Goal: Transaction & Acquisition: Obtain resource

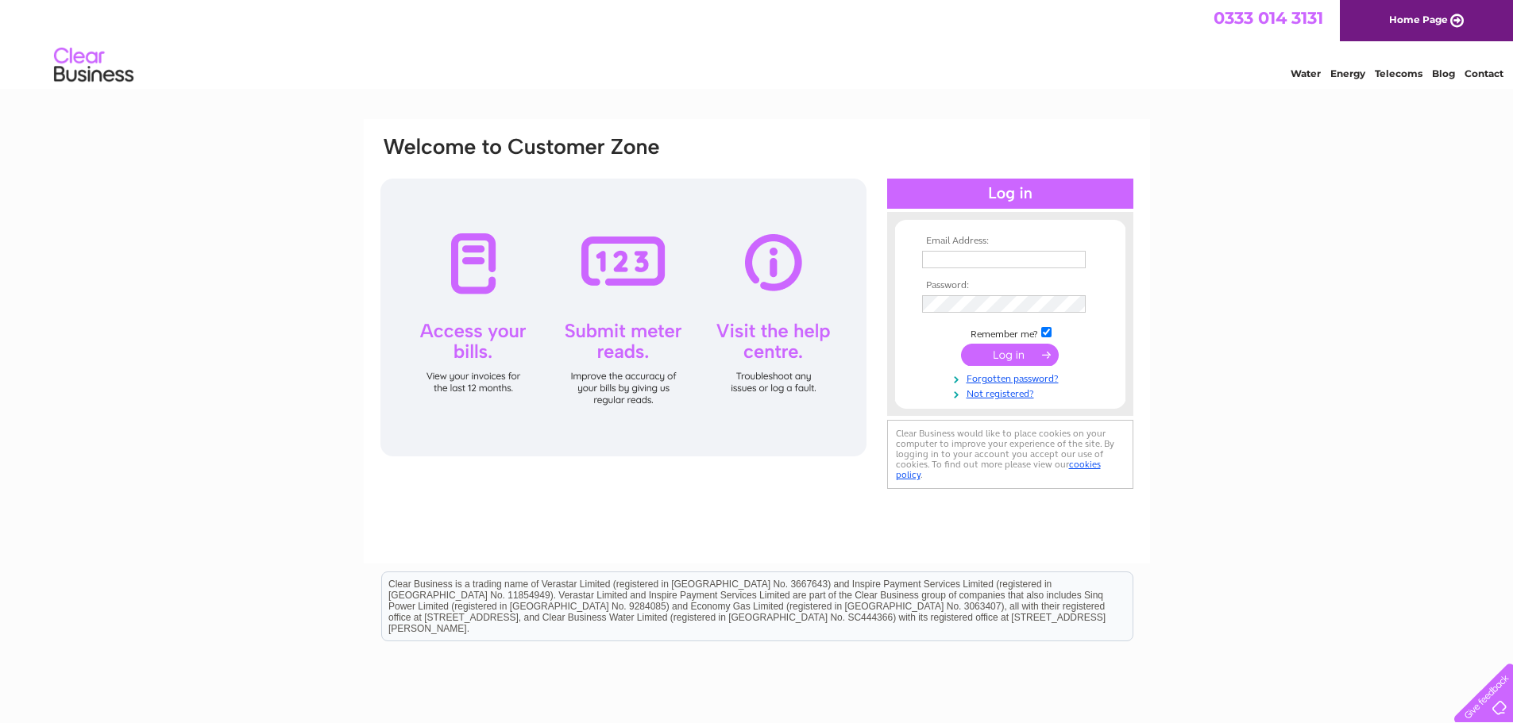
type input "finance@digitalbarriers.com"
click at [1023, 351] on input "submit" at bounding box center [1010, 355] width 98 height 22
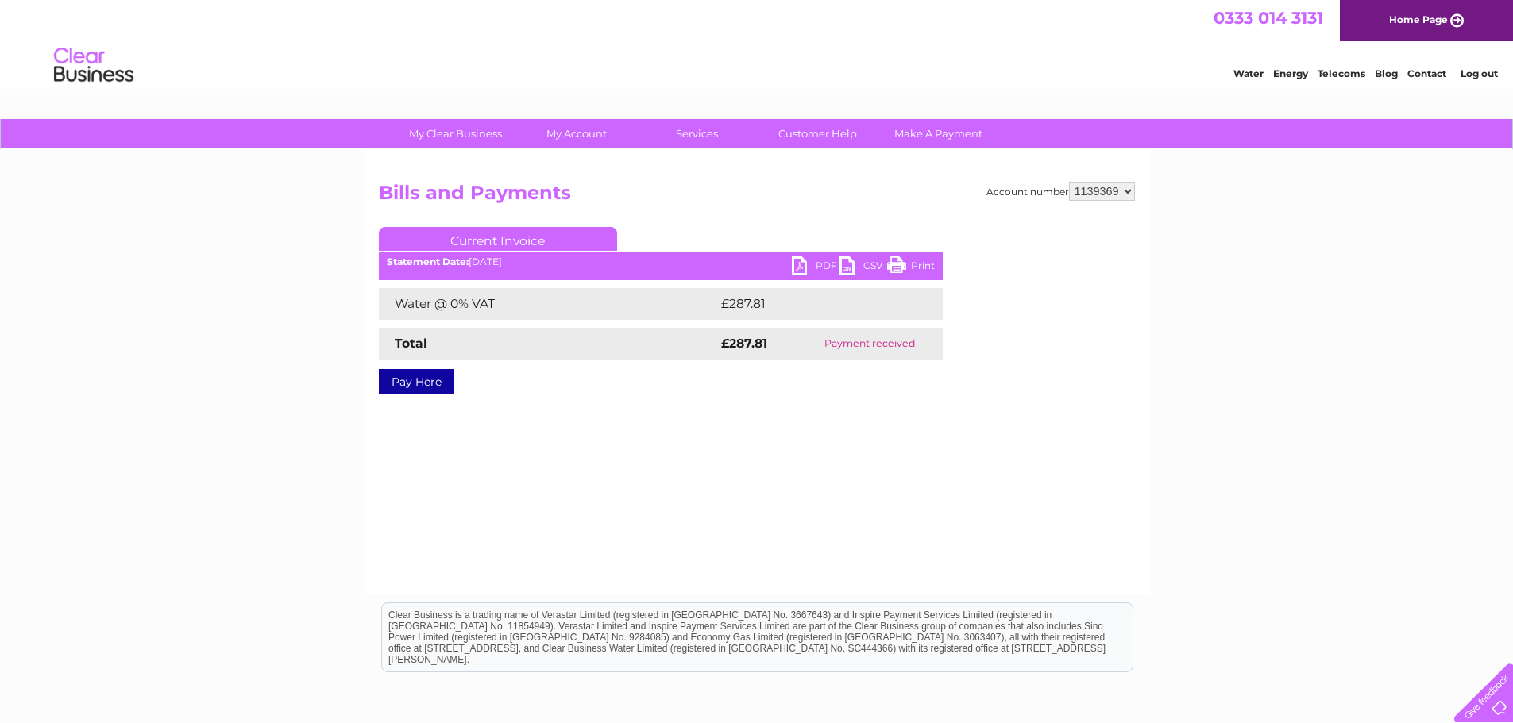
click at [805, 262] on link "PDF" at bounding box center [816, 267] width 48 height 23
click at [484, 243] on link "Current Invoice" at bounding box center [498, 239] width 238 height 24
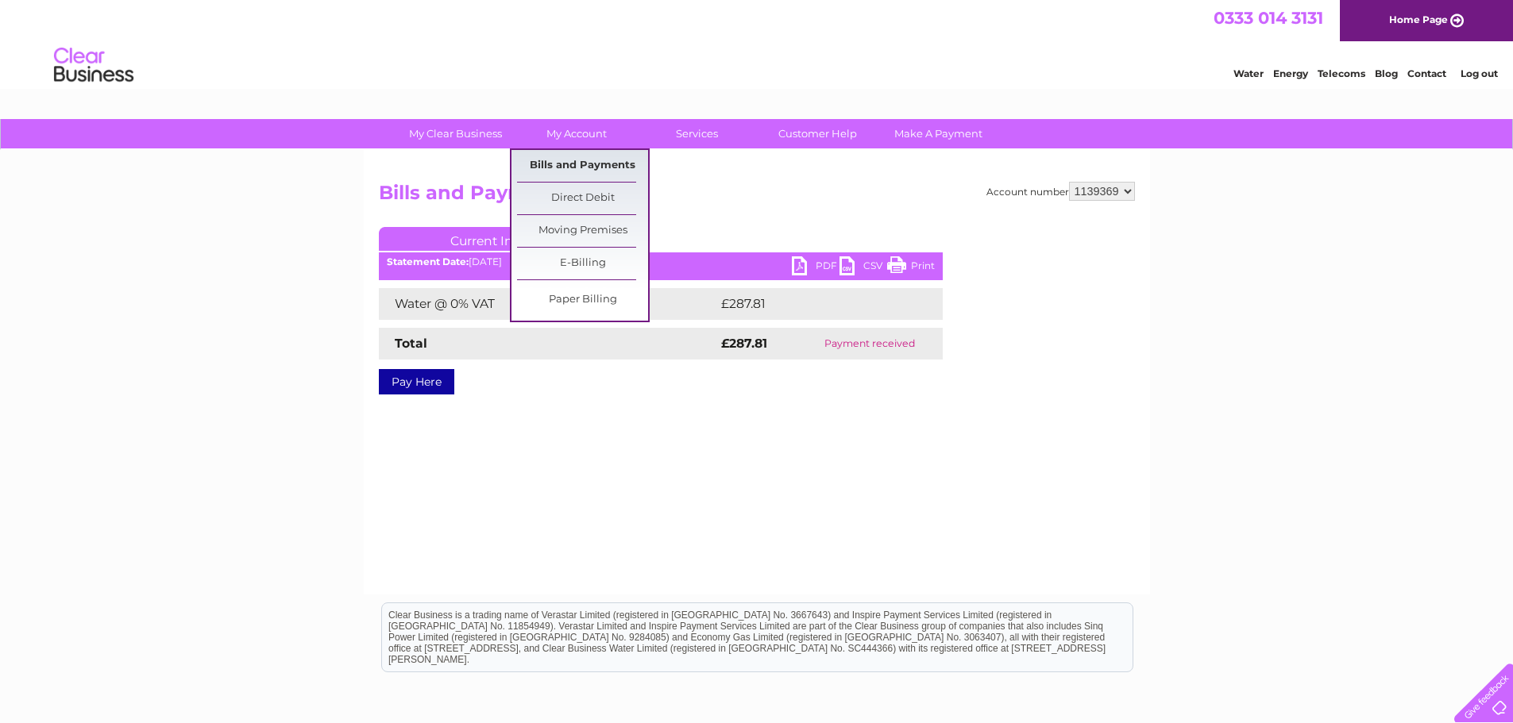
click at [578, 152] on link "Bills and Payments" at bounding box center [582, 166] width 131 height 32
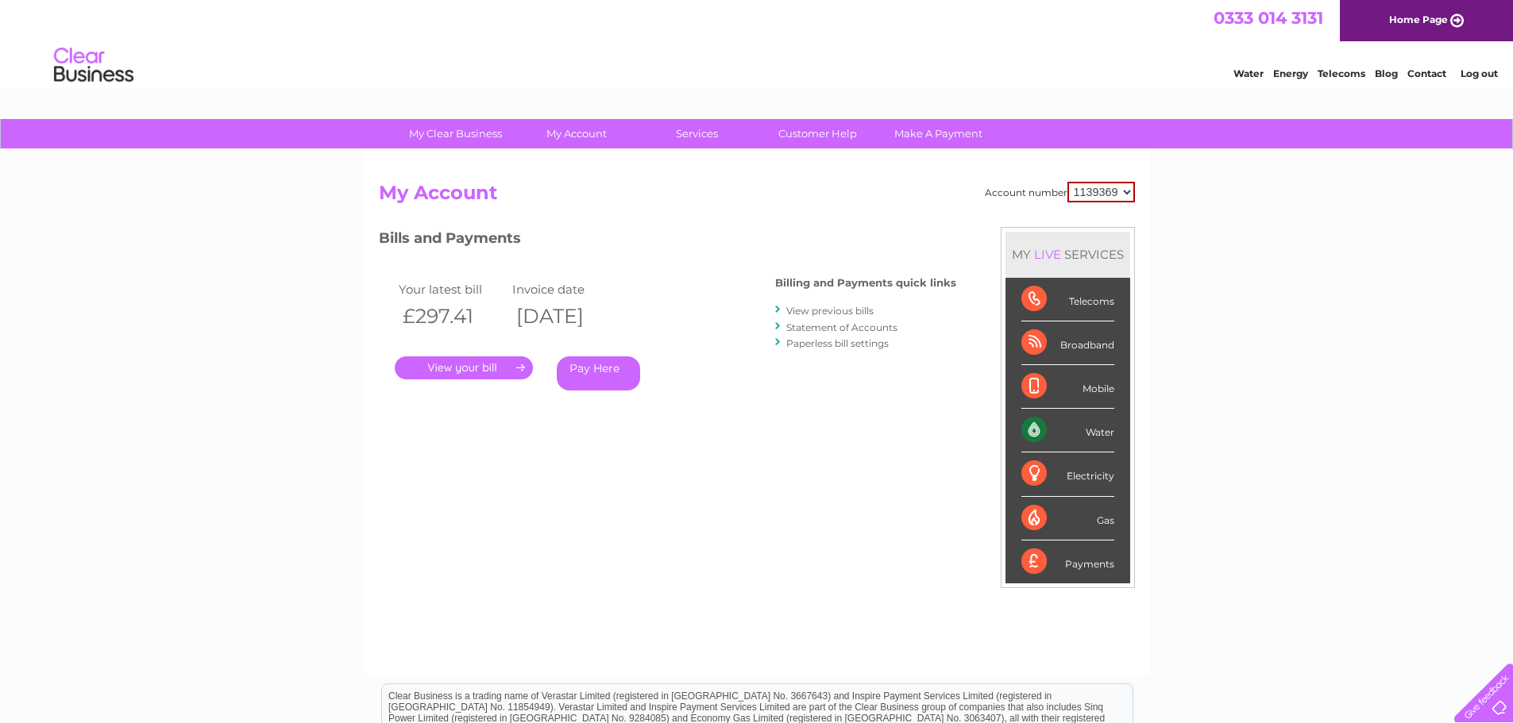
click at [463, 363] on link "." at bounding box center [464, 368] width 138 height 23
